Goal: Information Seeking & Learning: Learn about a topic

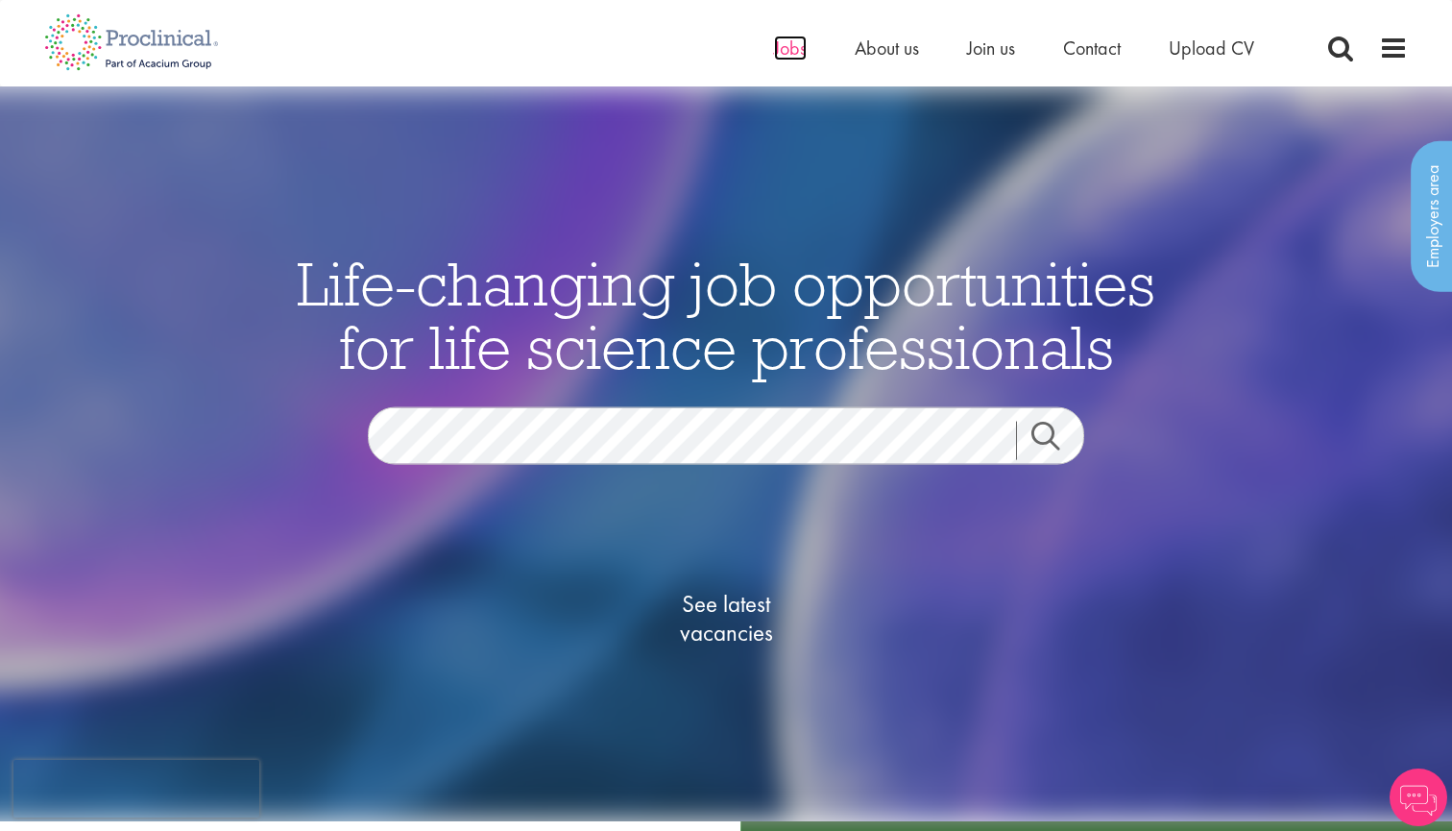
click at [784, 49] on span "Jobs" at bounding box center [790, 48] width 33 height 25
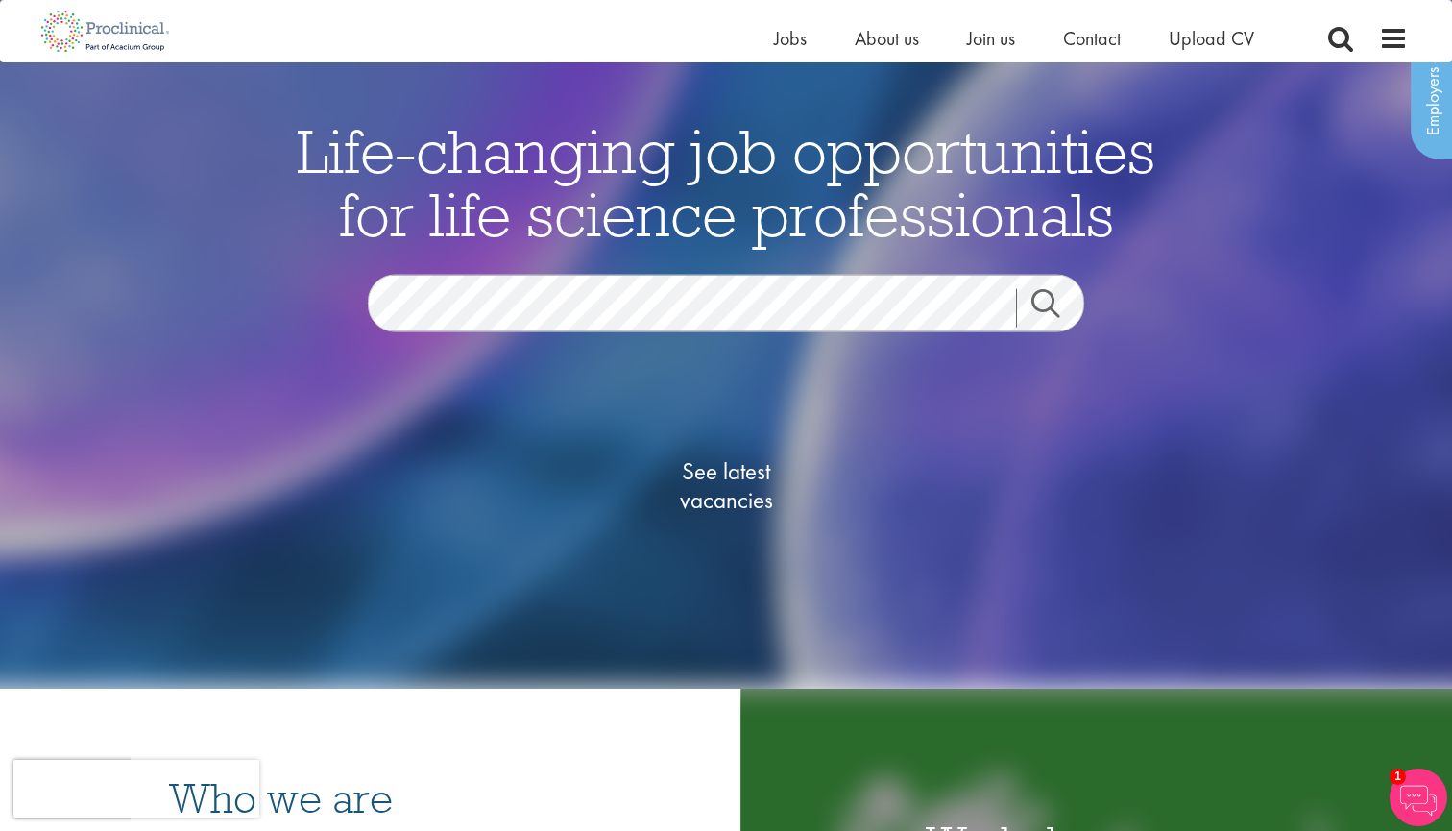
scroll to position [29, 0]
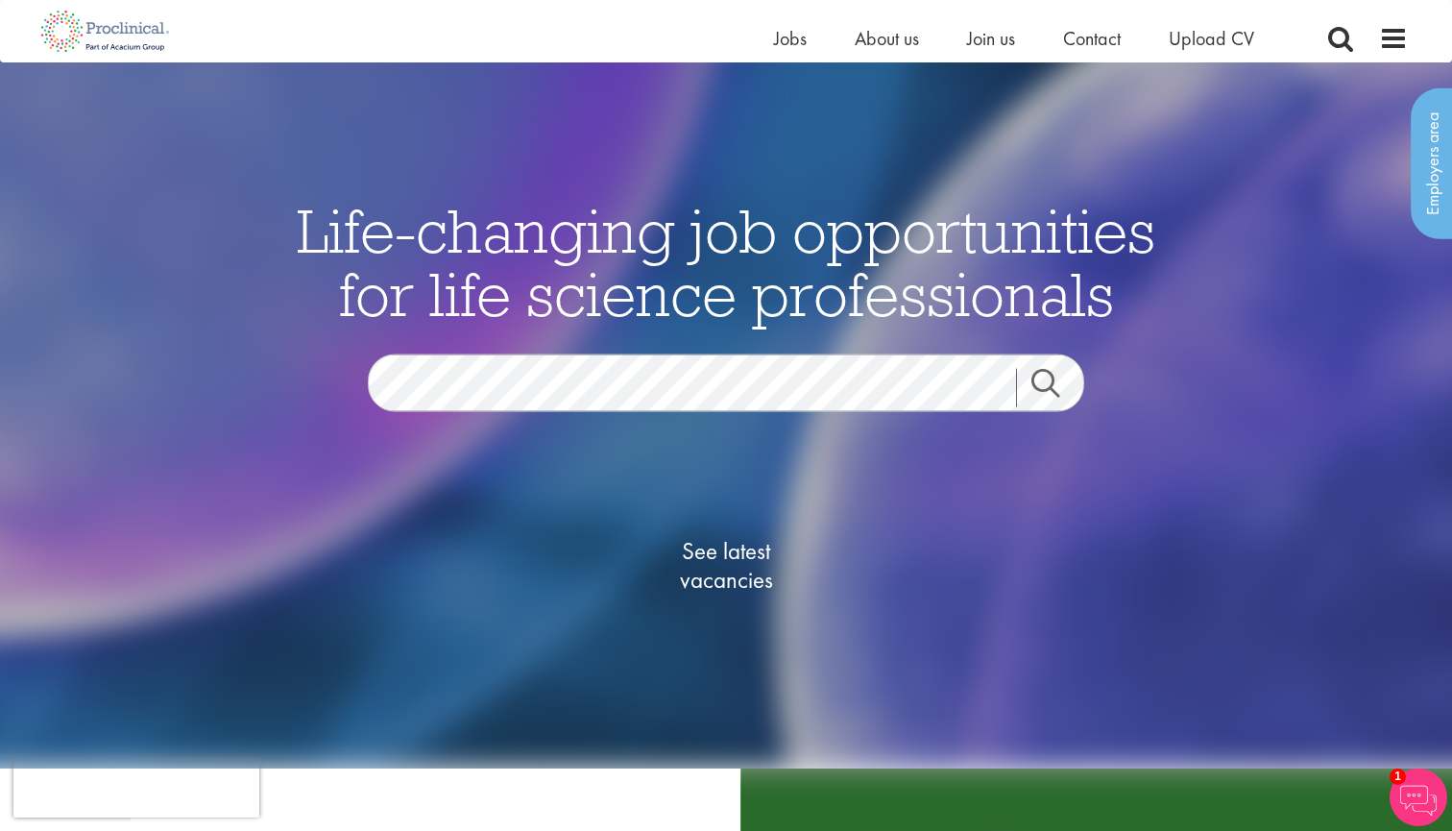
click at [735, 572] on span "See latest vacancies" at bounding box center [726, 565] width 192 height 58
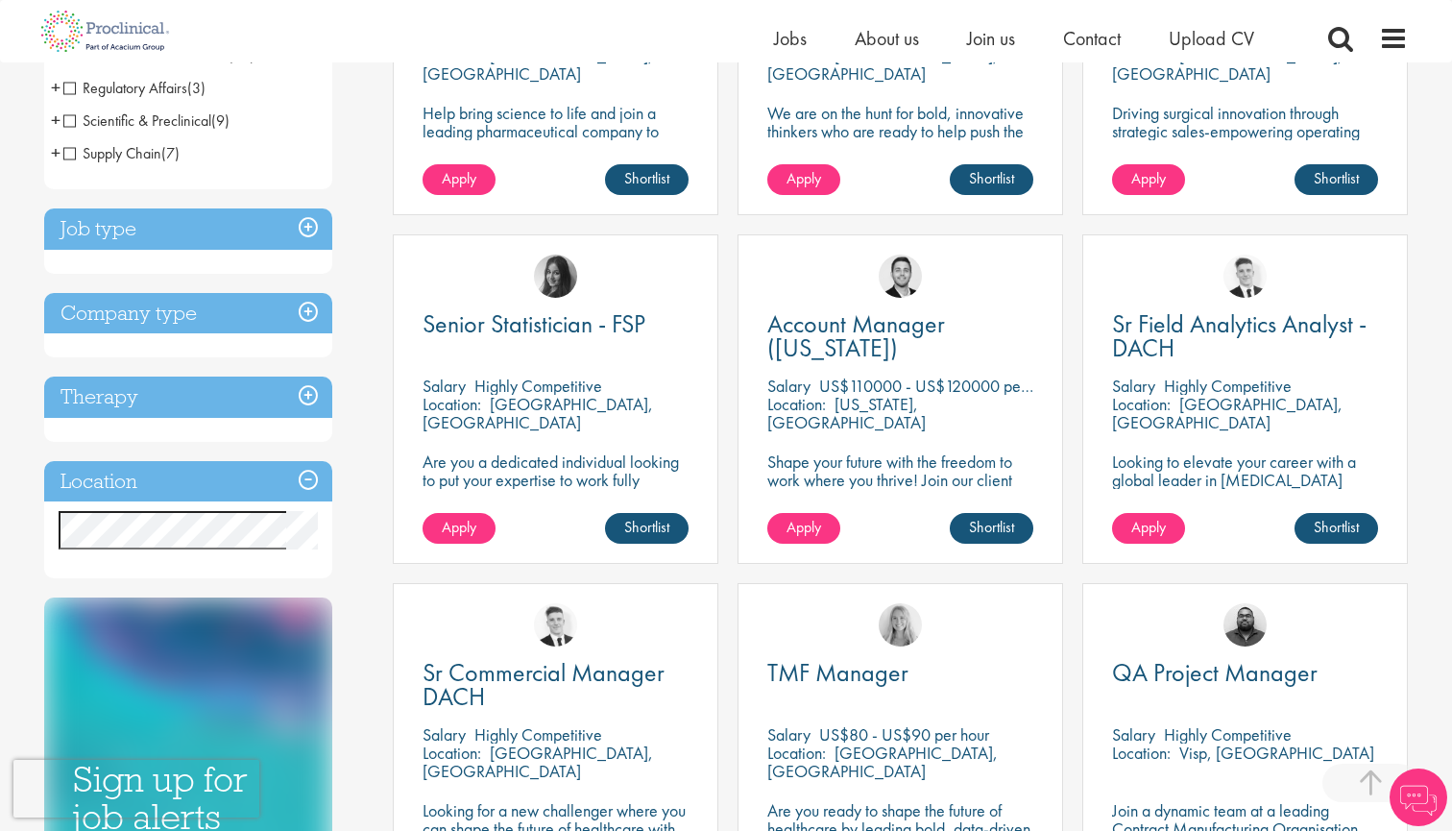
scroll to position [547, 0]
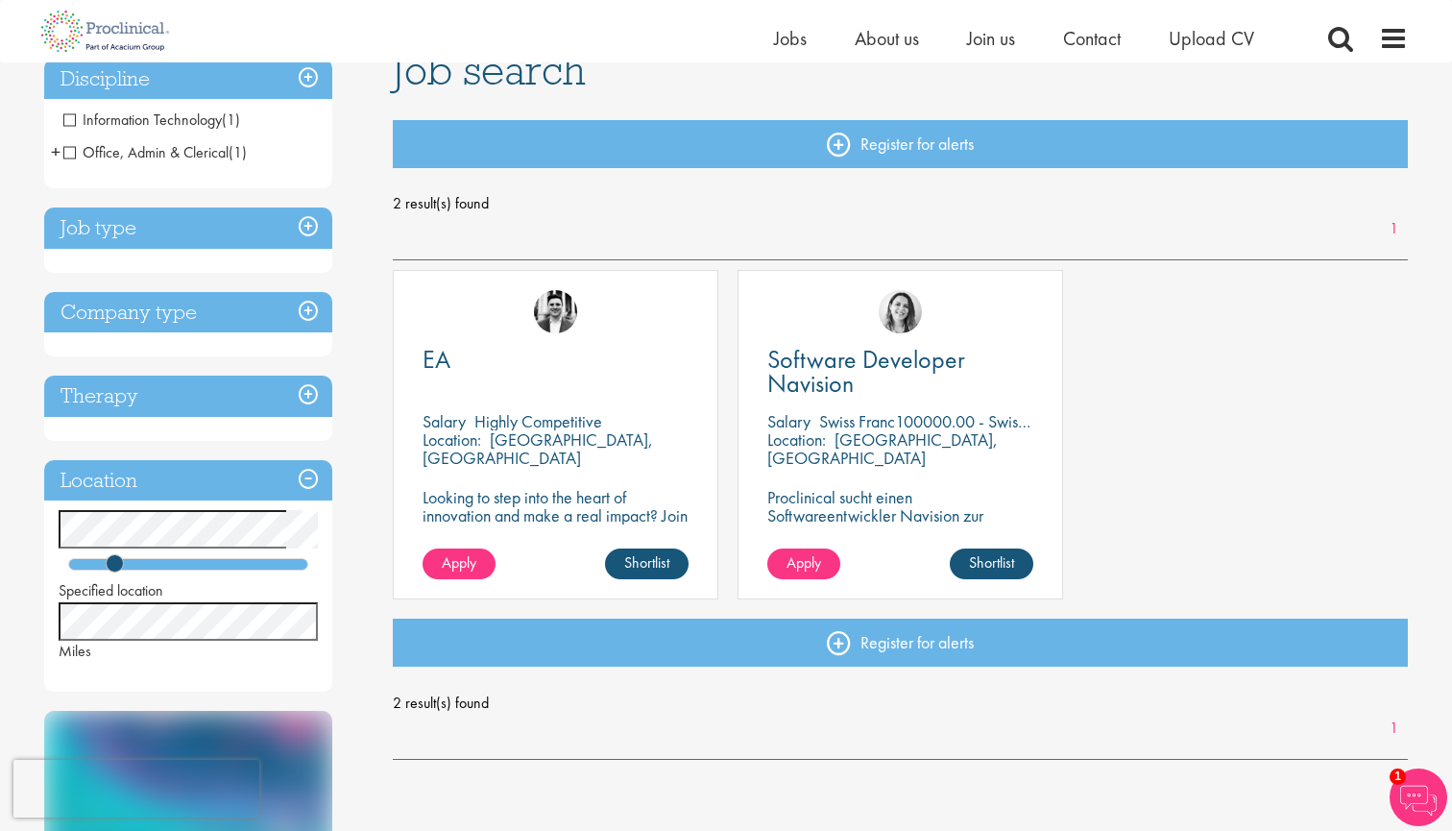
scroll to position [147, 0]
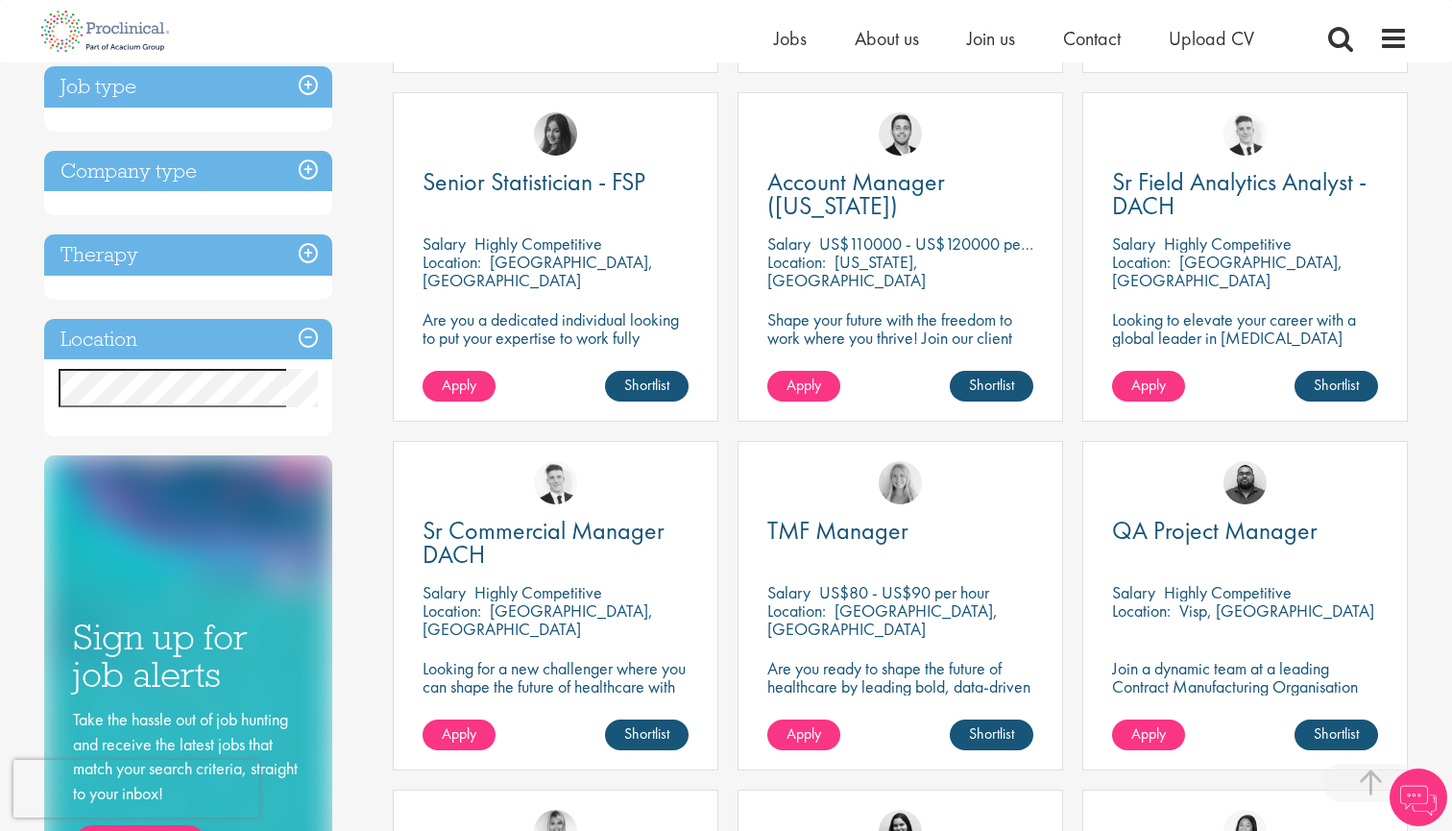
scroll to position [650, 0]
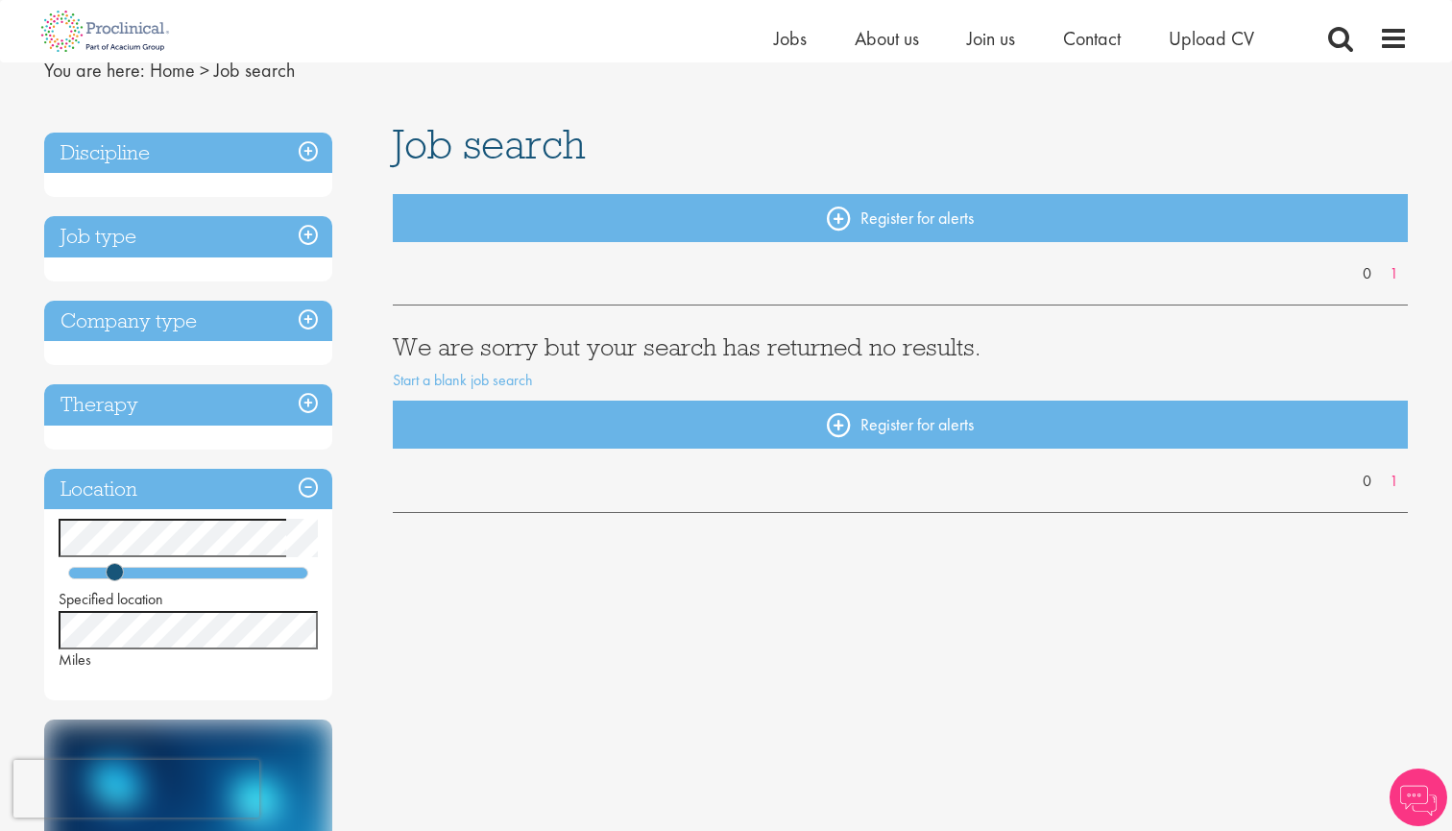
scroll to position [84, 0]
